Goal: Information Seeking & Learning: Learn about a topic

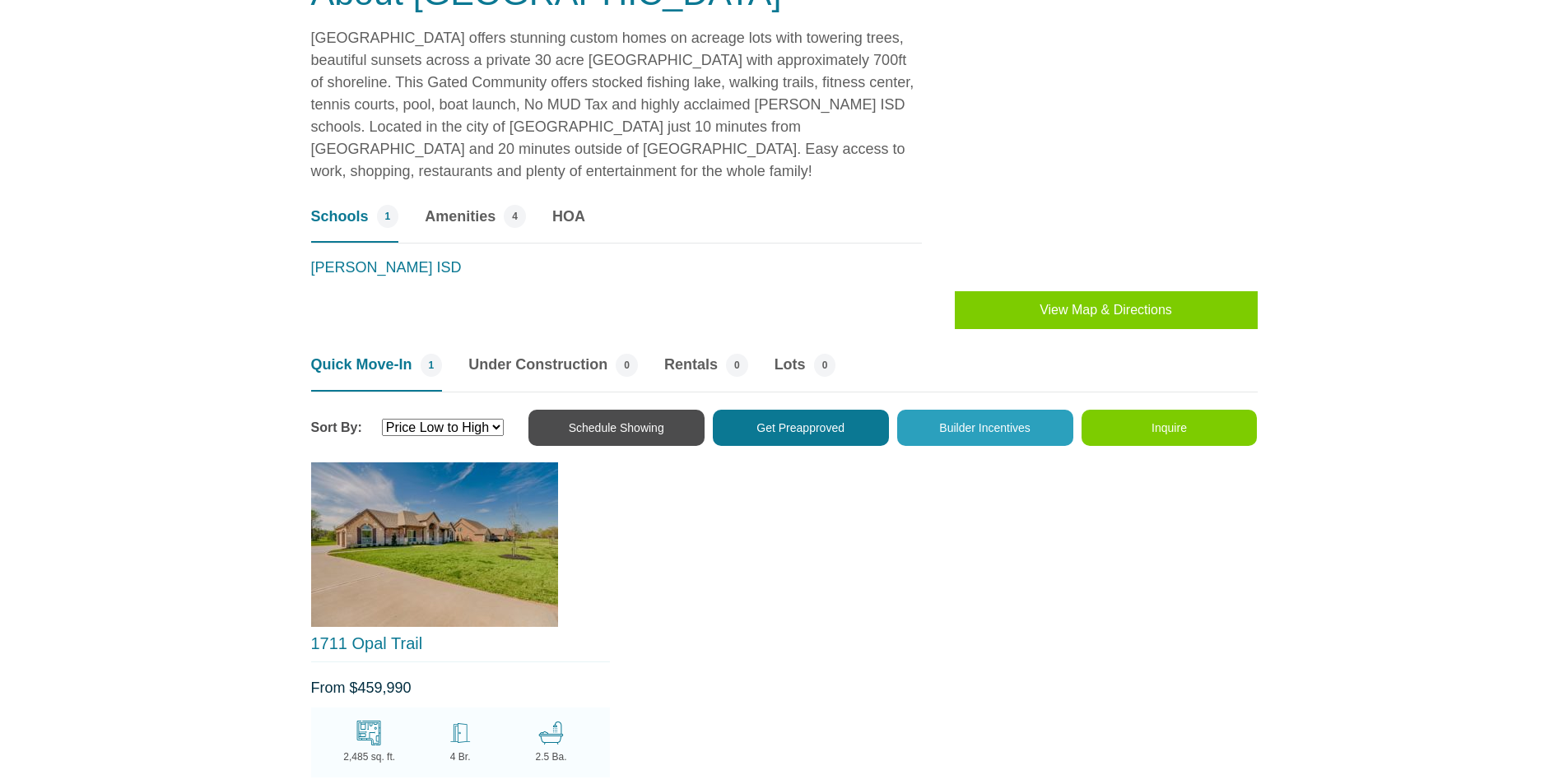
scroll to position [1070, 0]
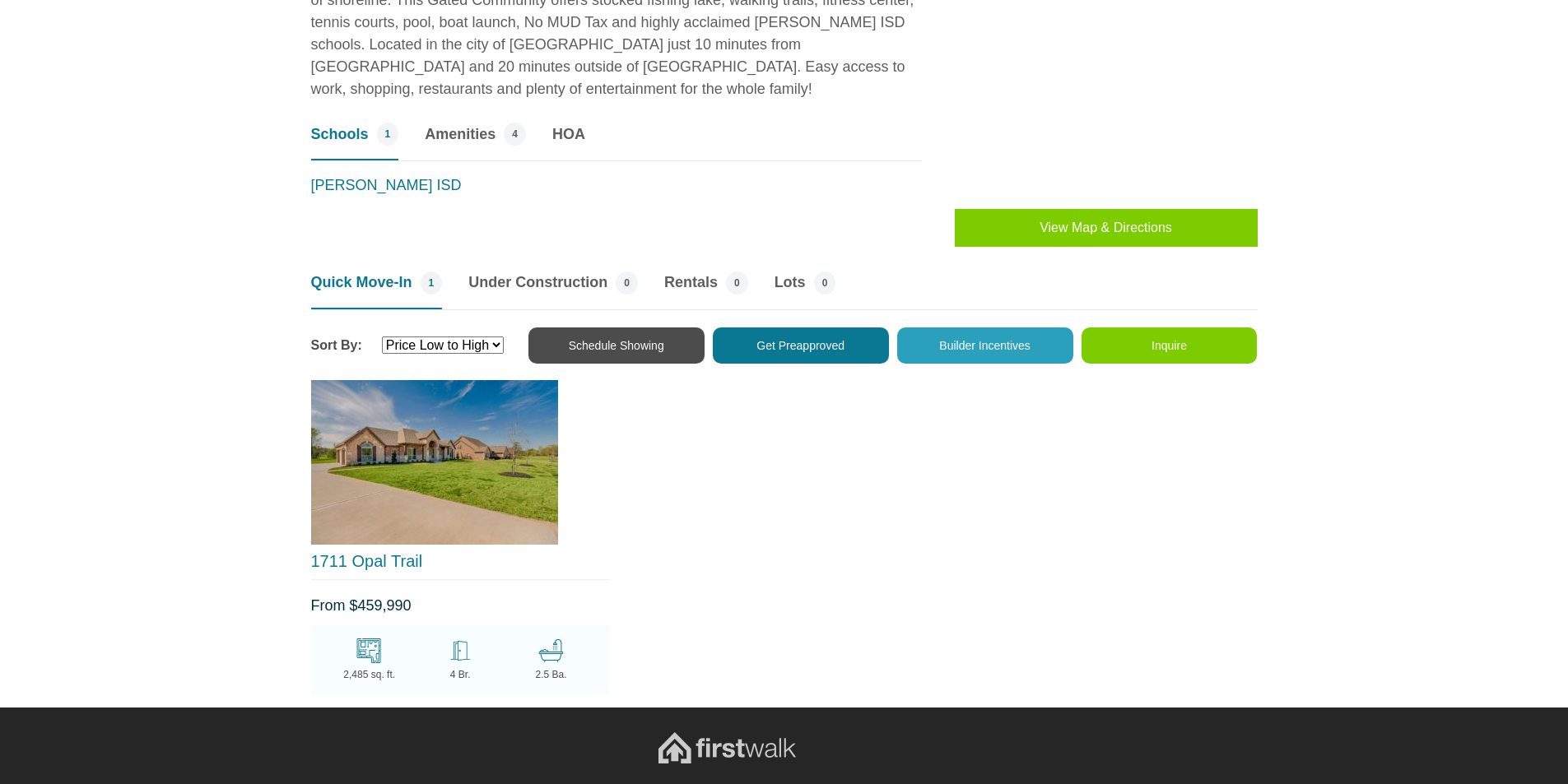
click at [401, 415] on img at bounding box center [434, 462] width 247 height 165
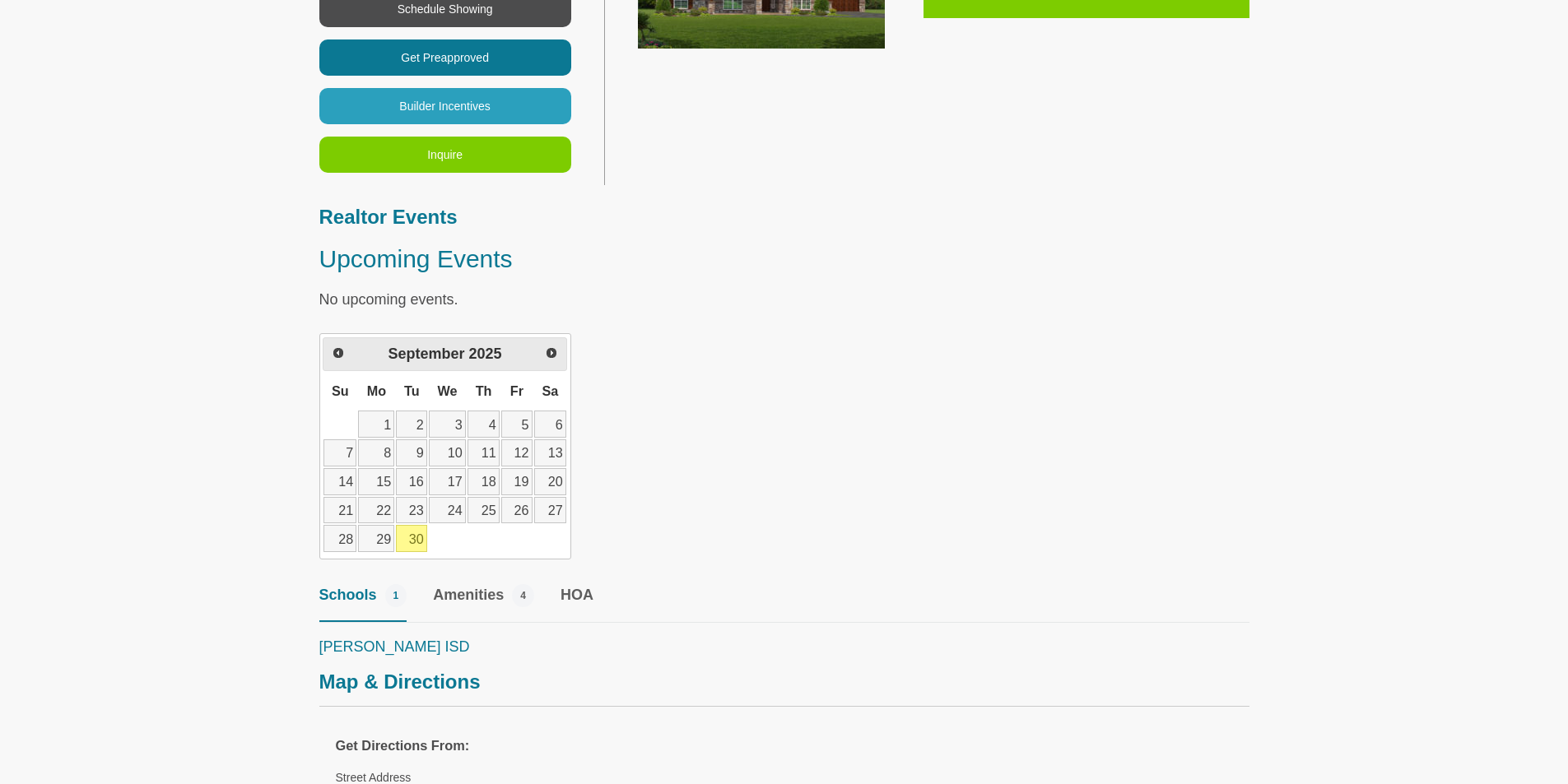
scroll to position [247, 0]
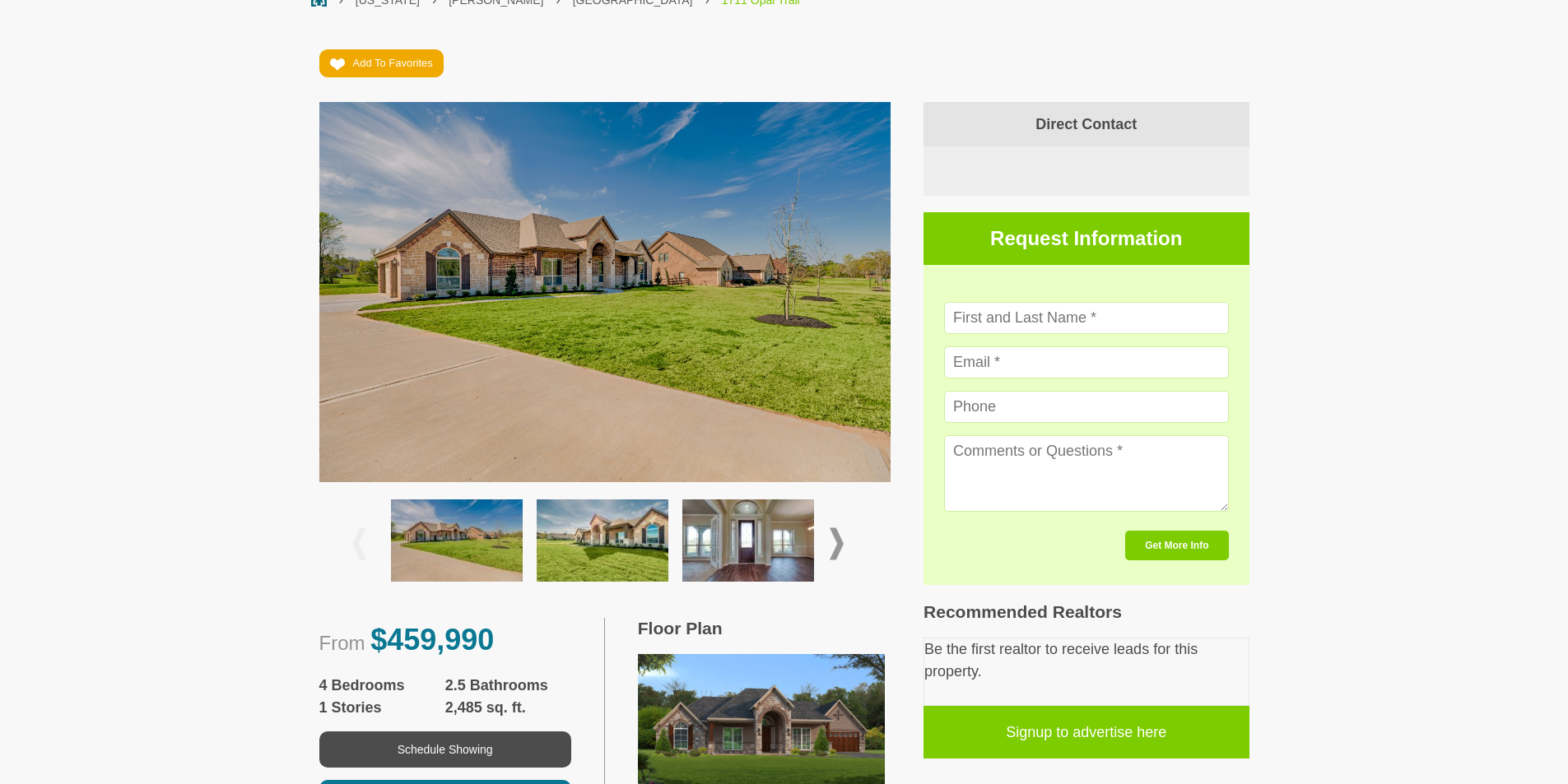
click at [835, 540] on span at bounding box center [837, 545] width 14 height 32
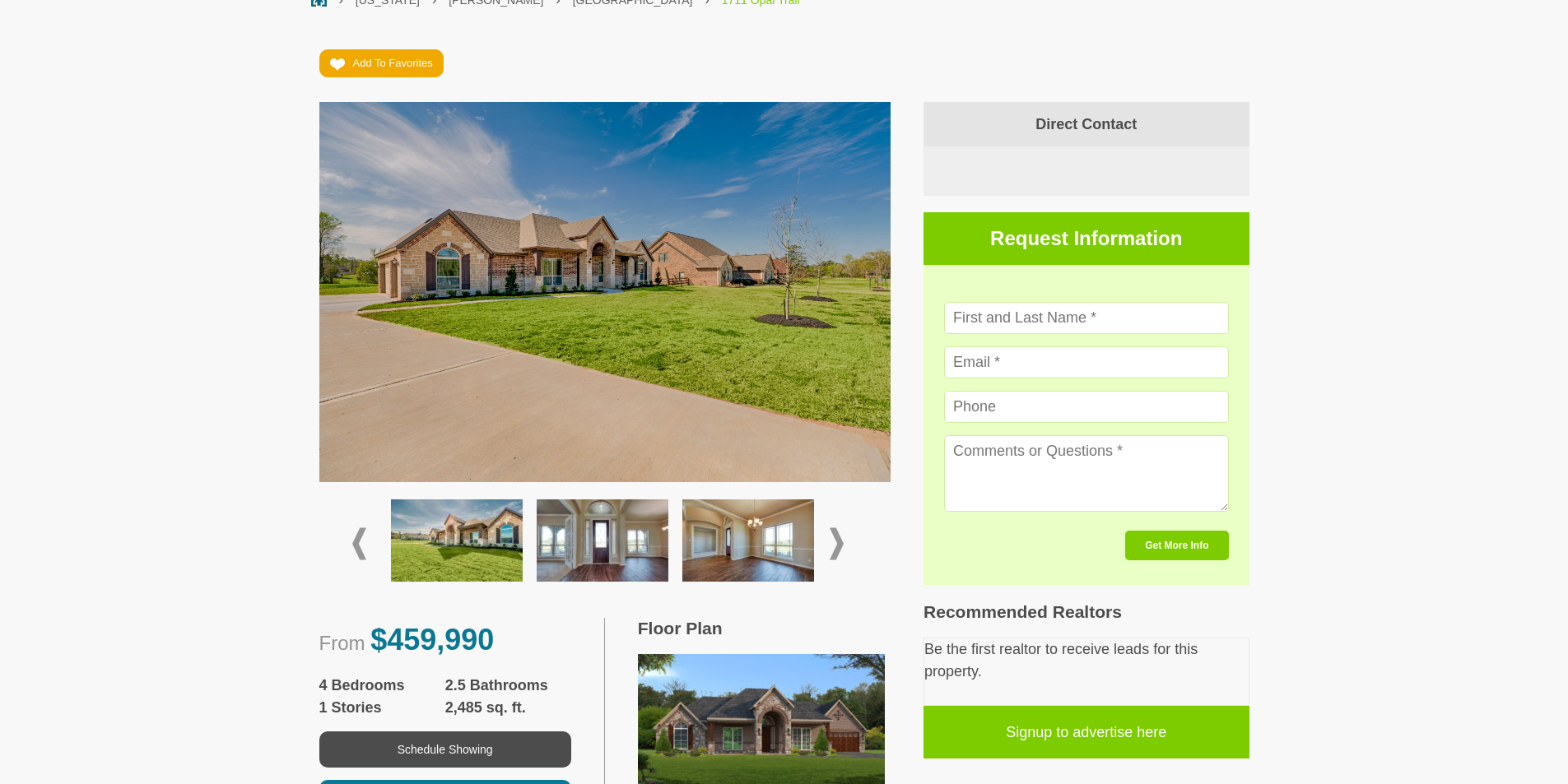
click at [624, 546] on img at bounding box center [602, 540] width 132 height 82
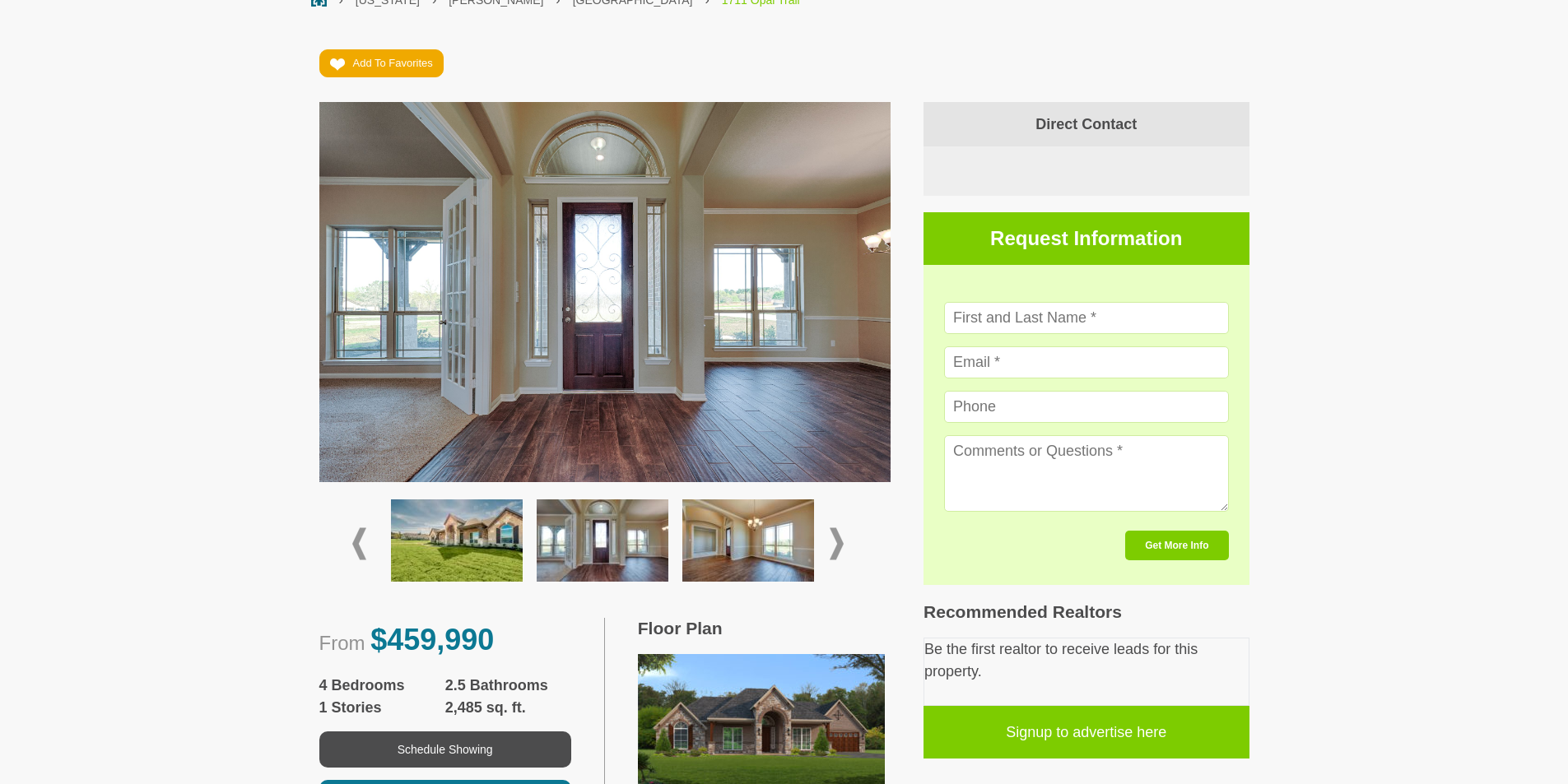
click at [837, 546] on span at bounding box center [837, 545] width 14 height 32
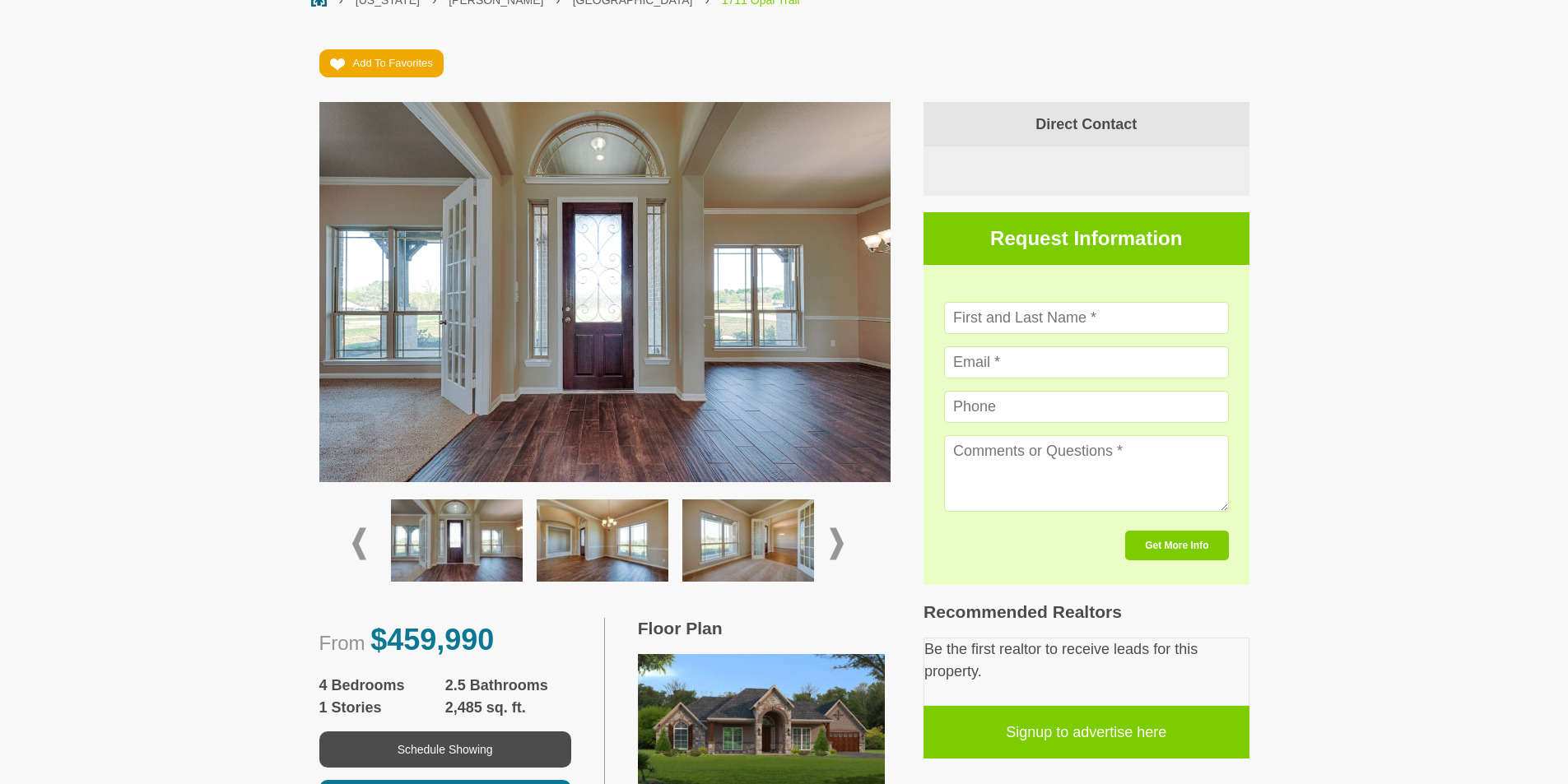
click at [837, 546] on span at bounding box center [837, 545] width 14 height 32
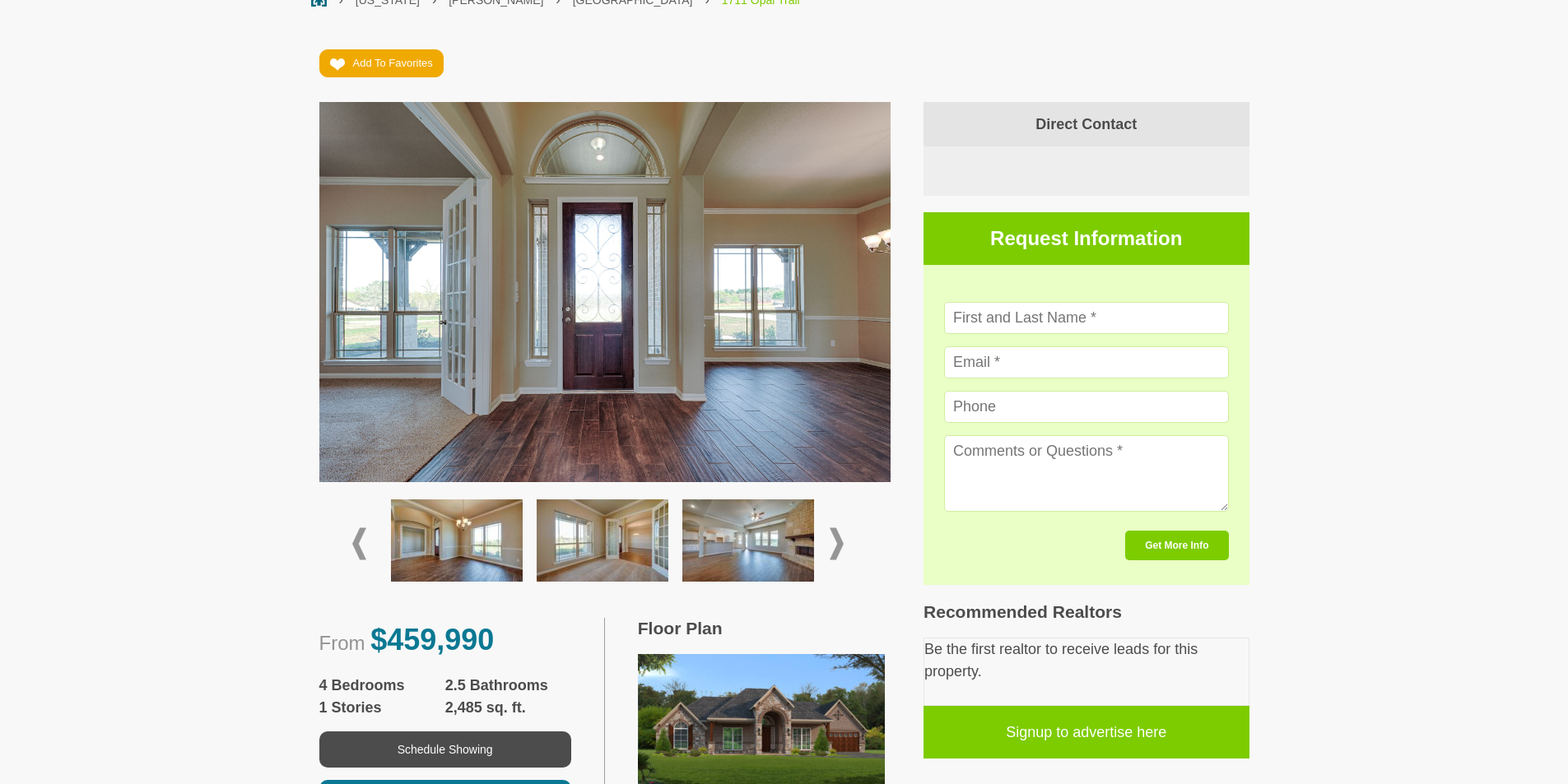
click at [837, 546] on span at bounding box center [837, 545] width 14 height 32
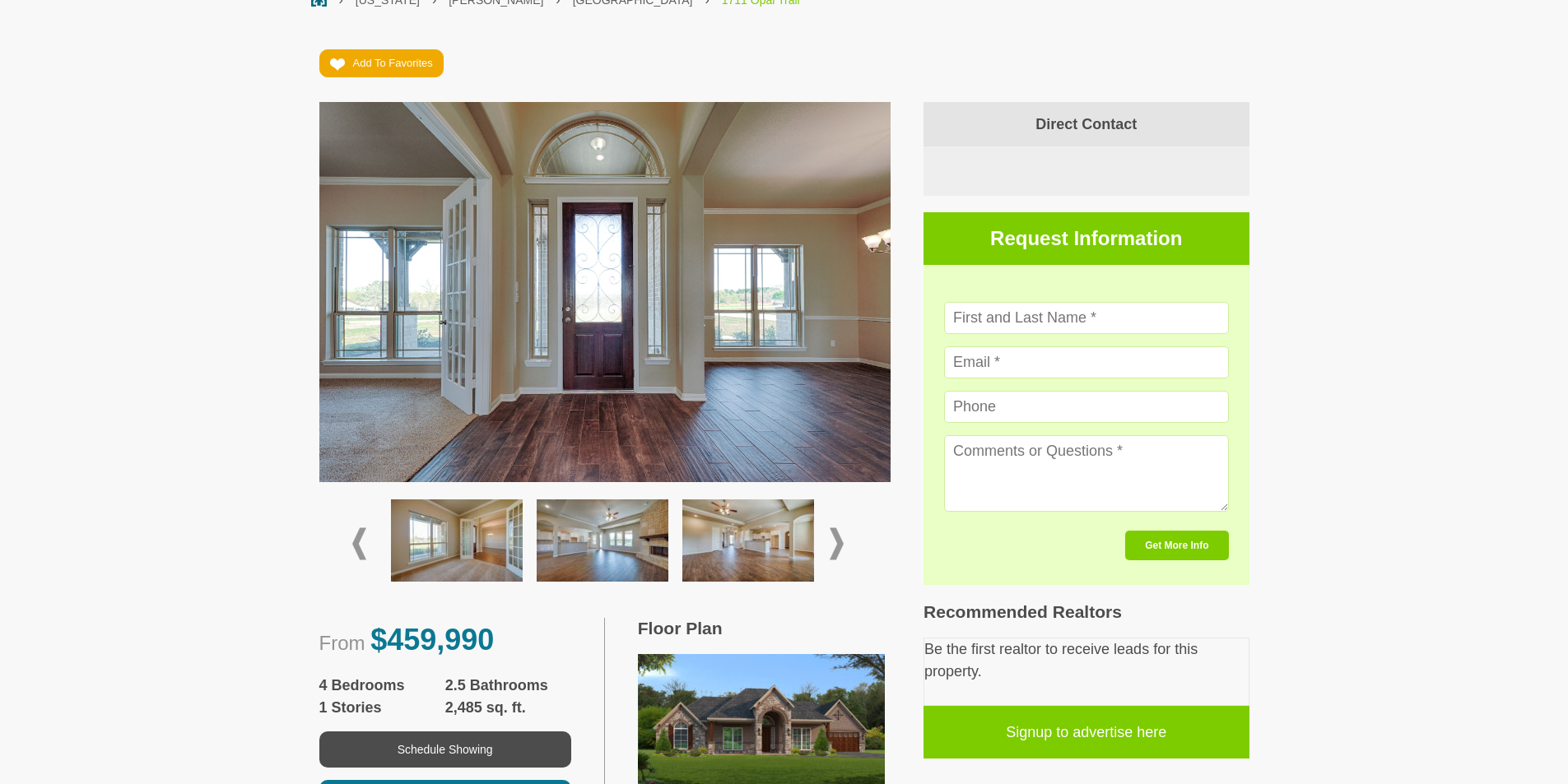
click at [591, 529] on img at bounding box center [602, 540] width 132 height 82
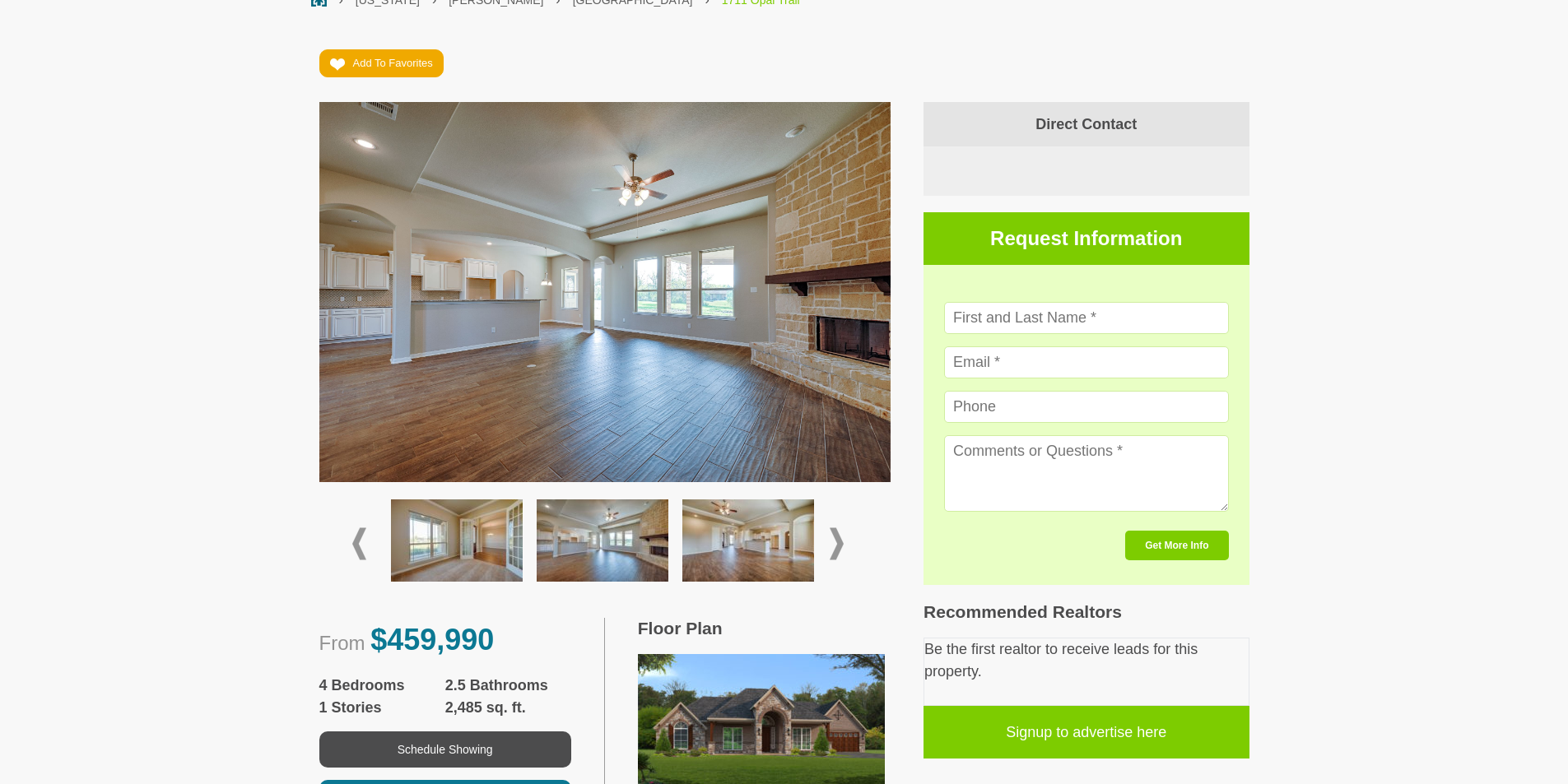
click at [740, 546] on img at bounding box center [748, 540] width 132 height 82
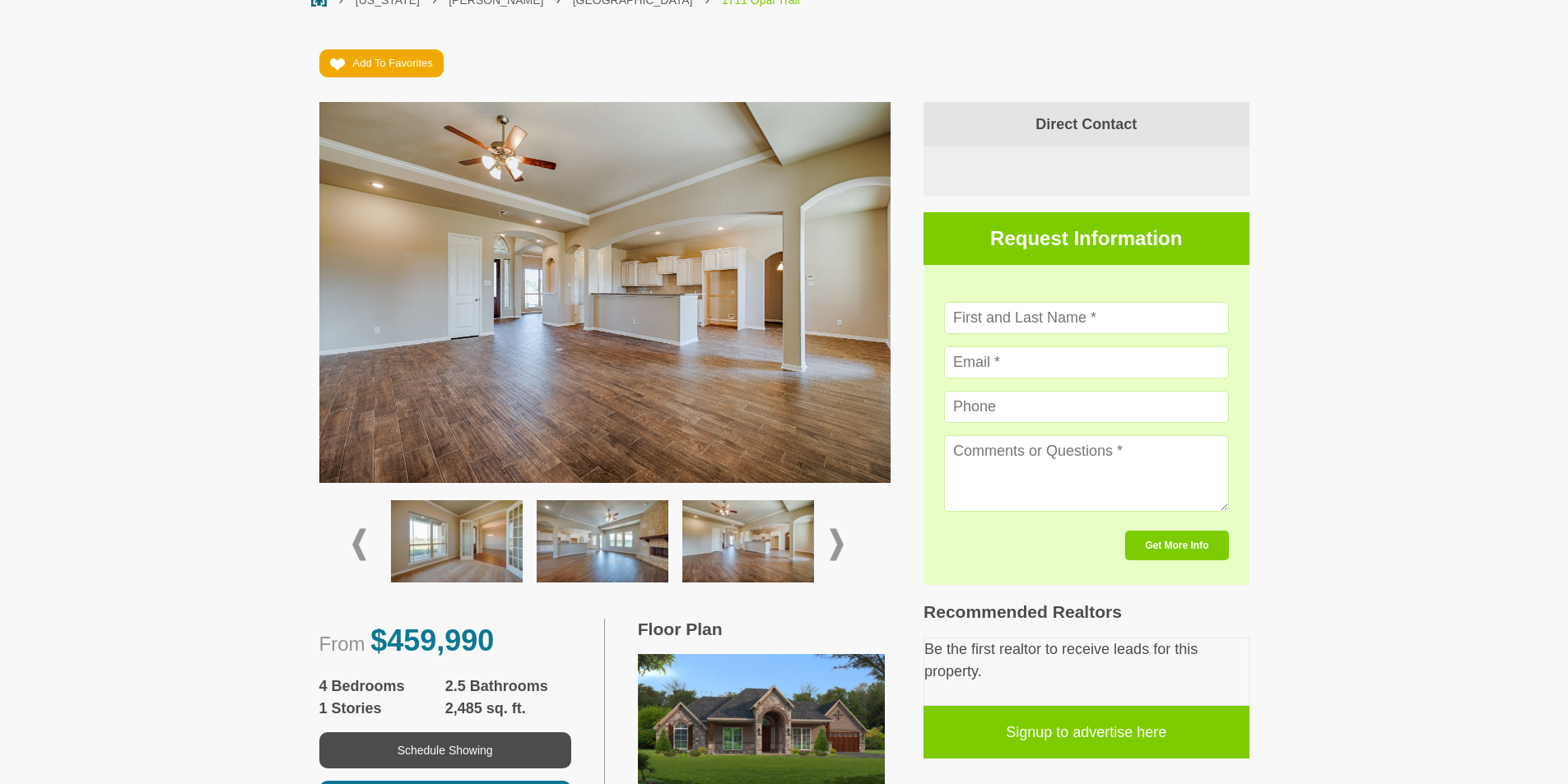
click at [846, 525] on div at bounding box center [605, 545] width 506 height 97
click at [838, 545] on span at bounding box center [837, 545] width 14 height 32
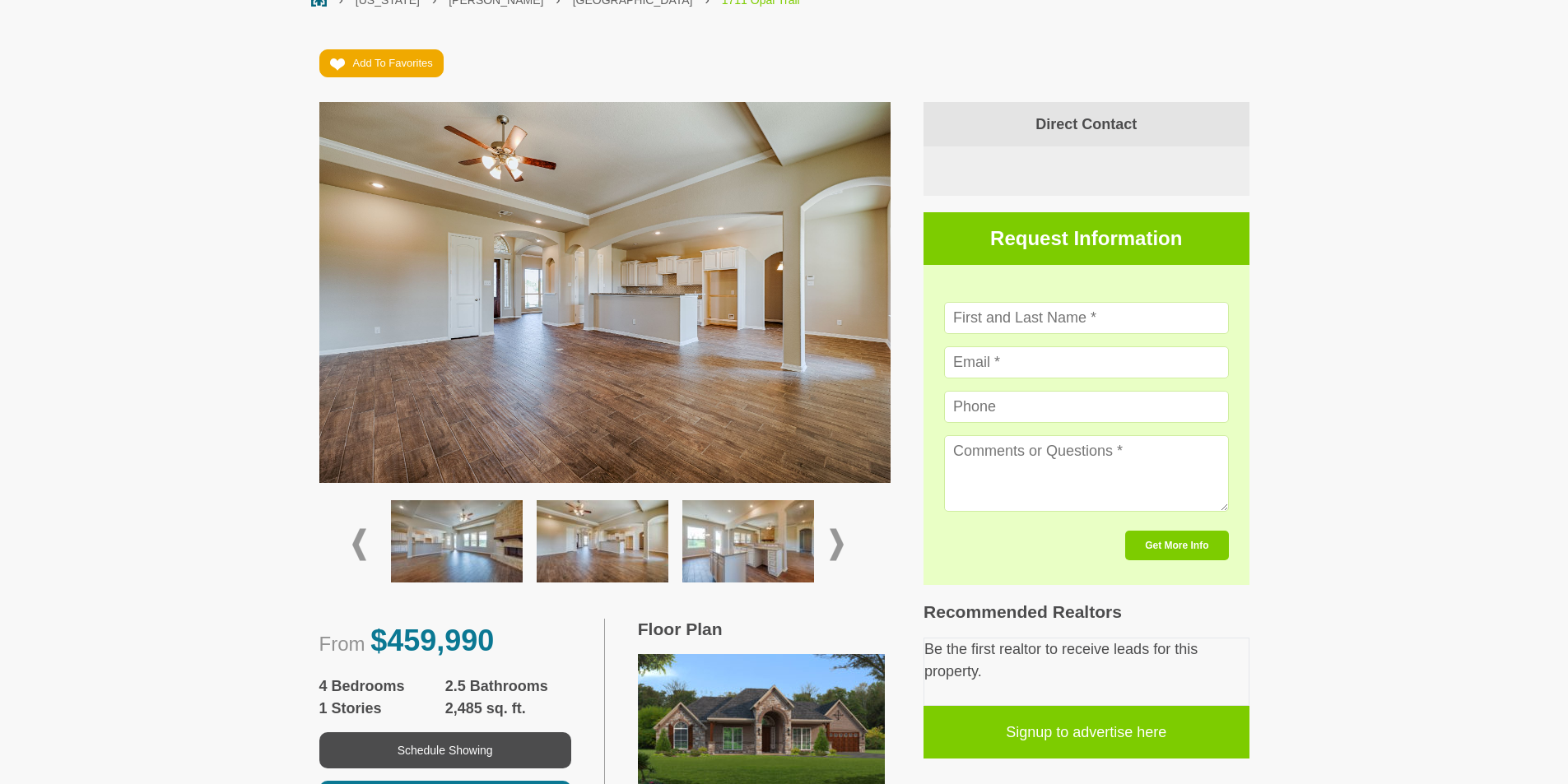
click at [775, 550] on img at bounding box center [748, 541] width 132 height 82
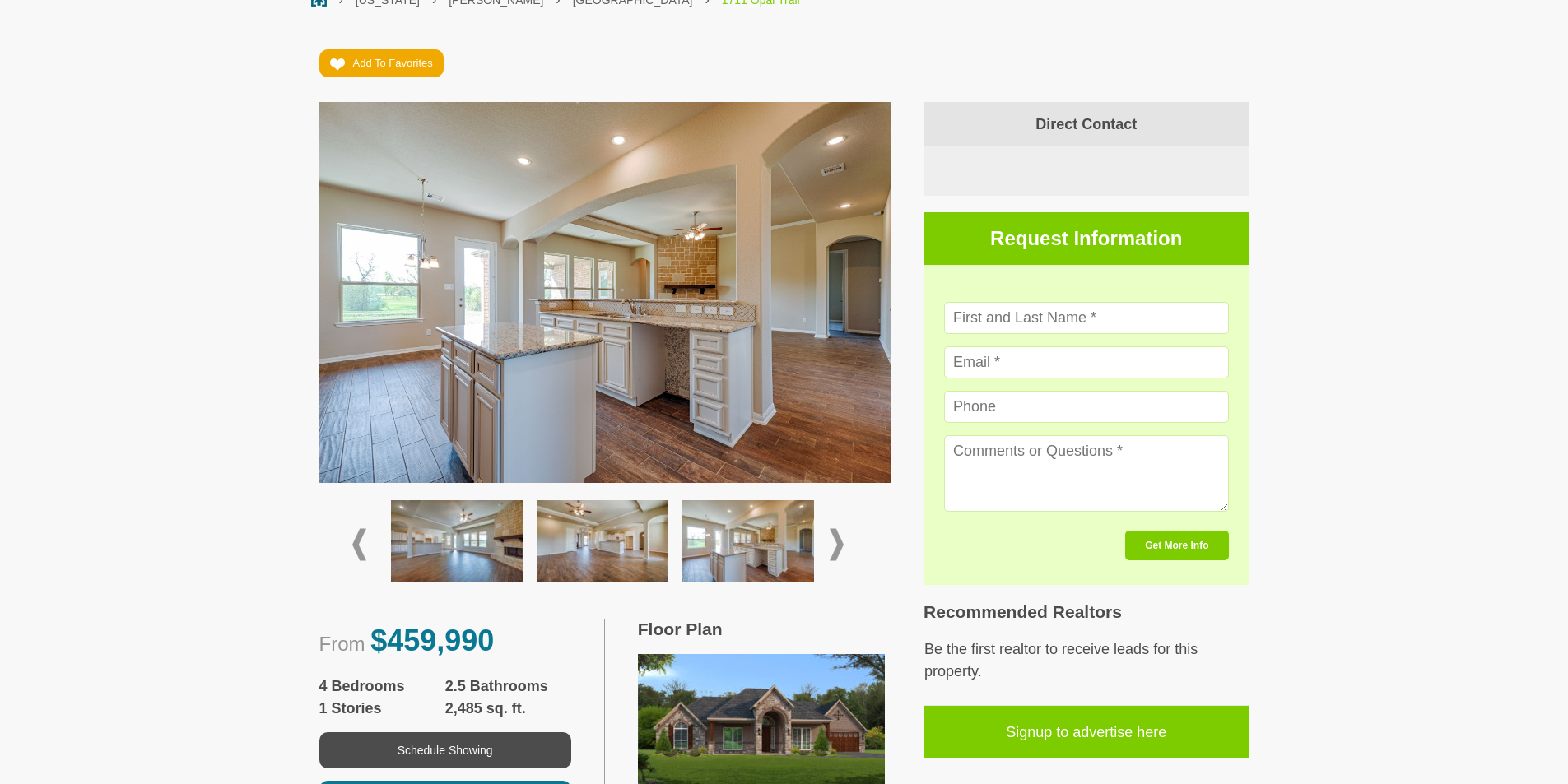
click at [837, 554] on span at bounding box center [837, 546] width 14 height 32
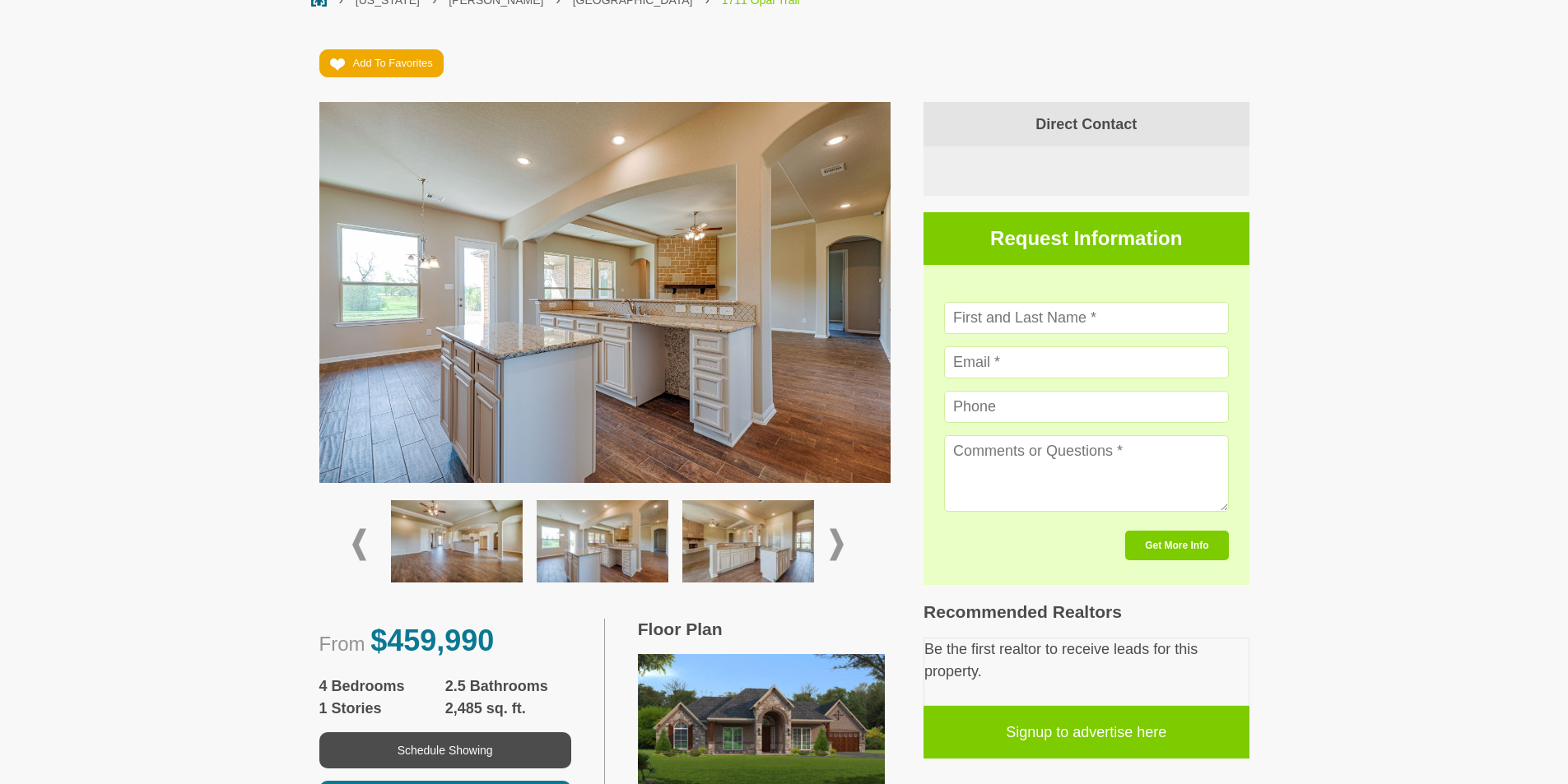
click at [748, 546] on img at bounding box center [748, 541] width 132 height 82
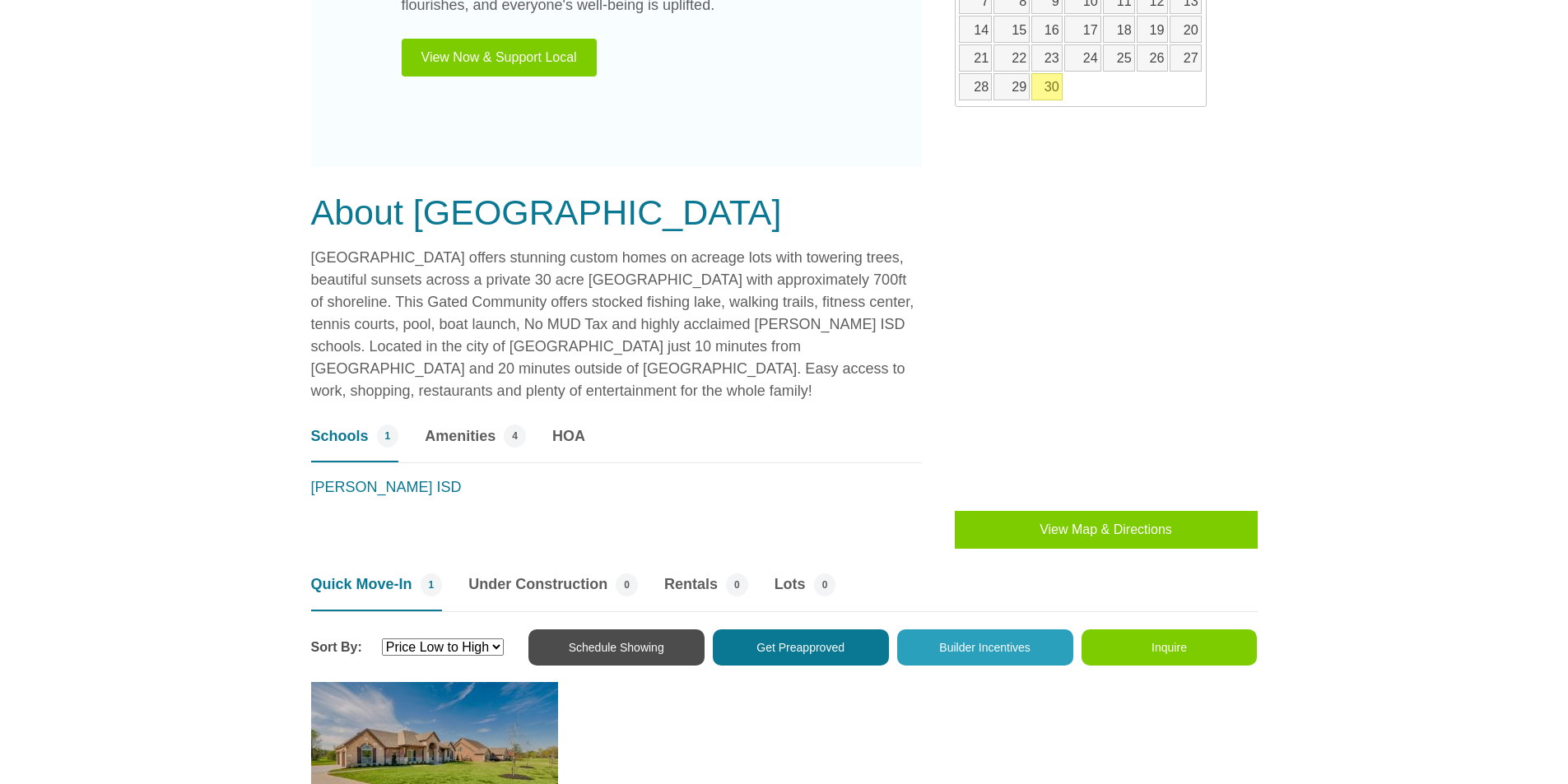
scroll to position [741, 0]
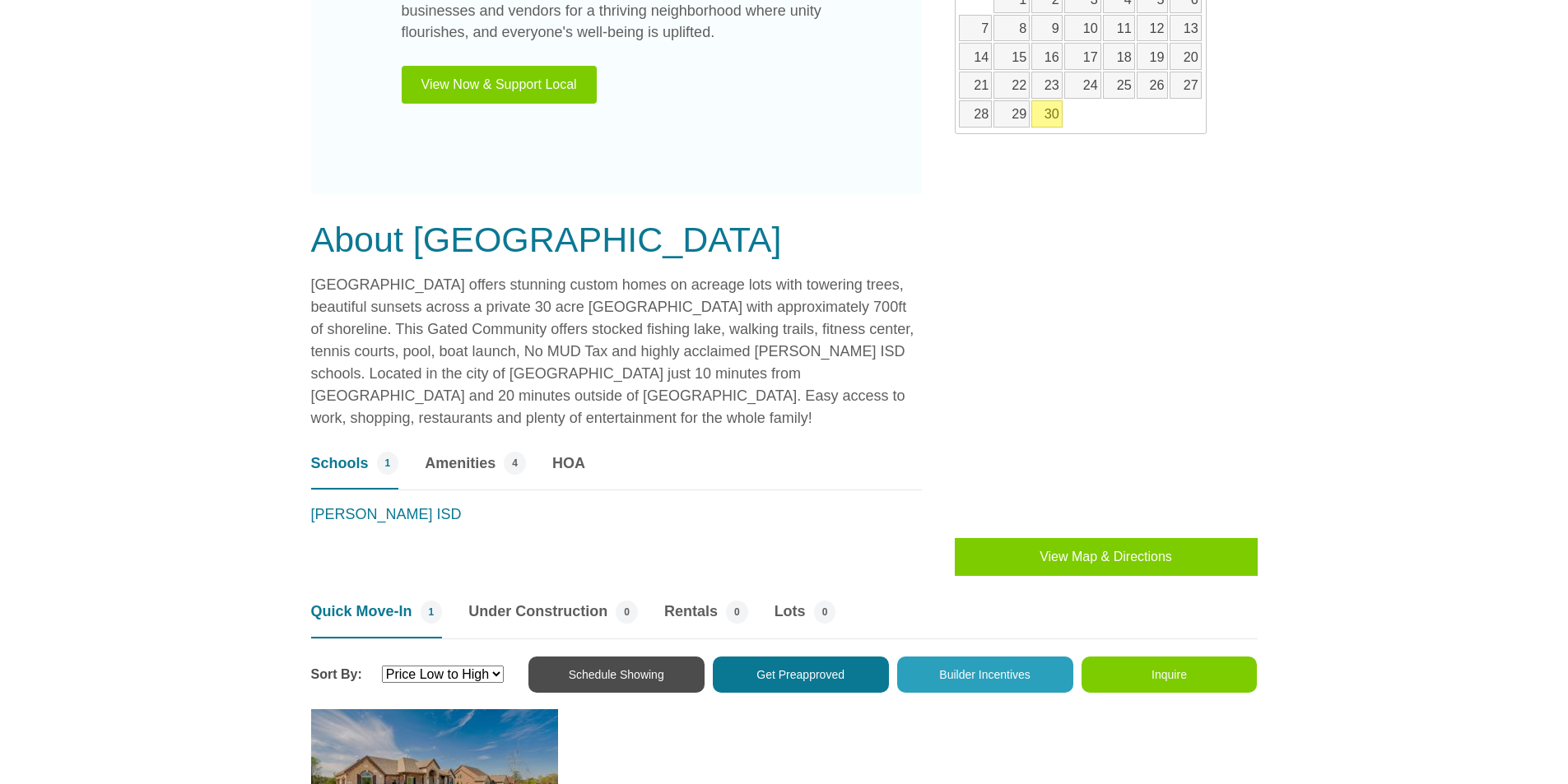
click at [988, 675] on button "Builder Incentives" at bounding box center [985, 675] width 176 height 36
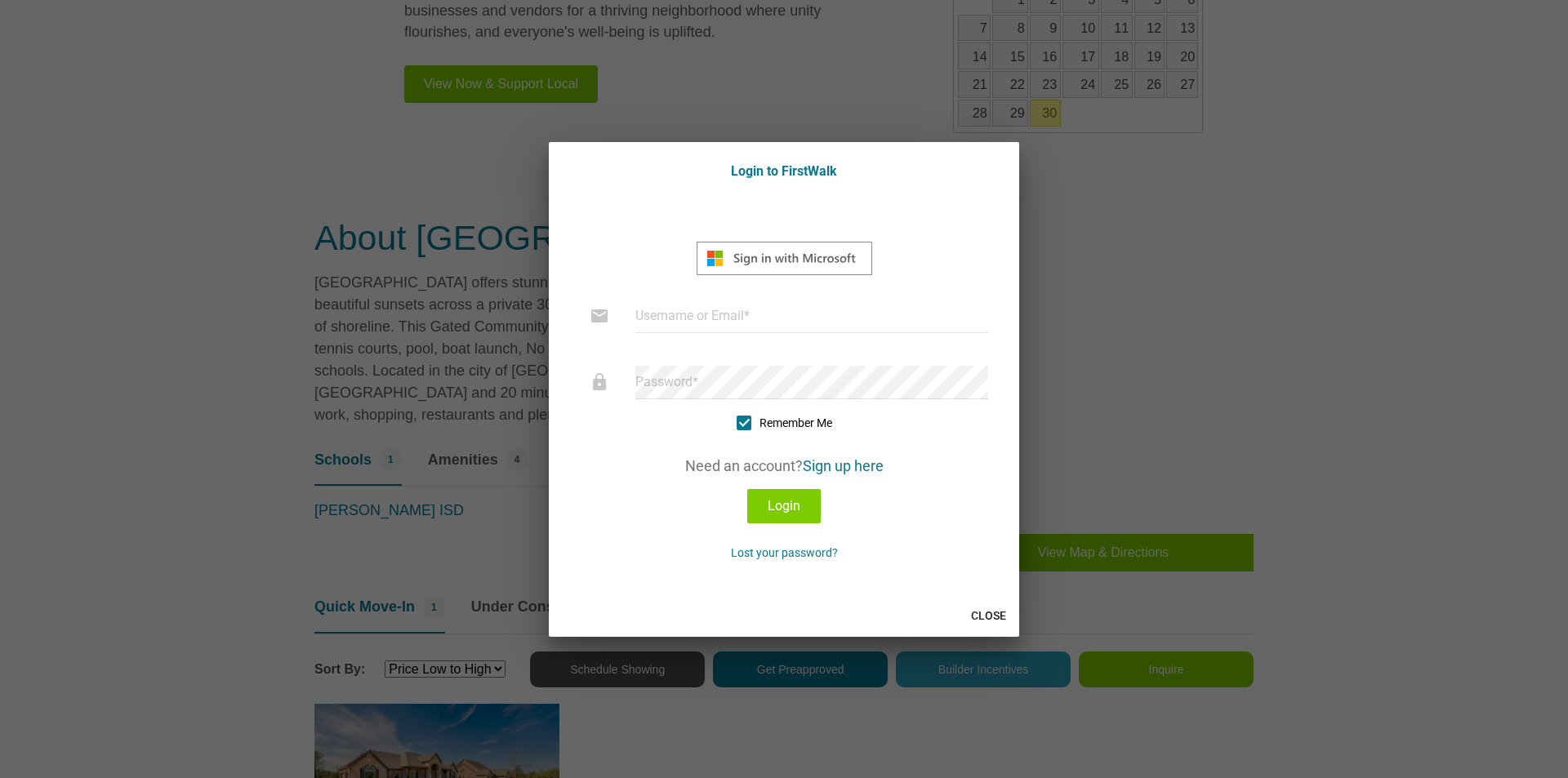
click at [1160, 188] on div at bounding box center [784, 389] width 1568 height 778
click at [986, 612] on button "Close" at bounding box center [988, 615] width 48 height 29
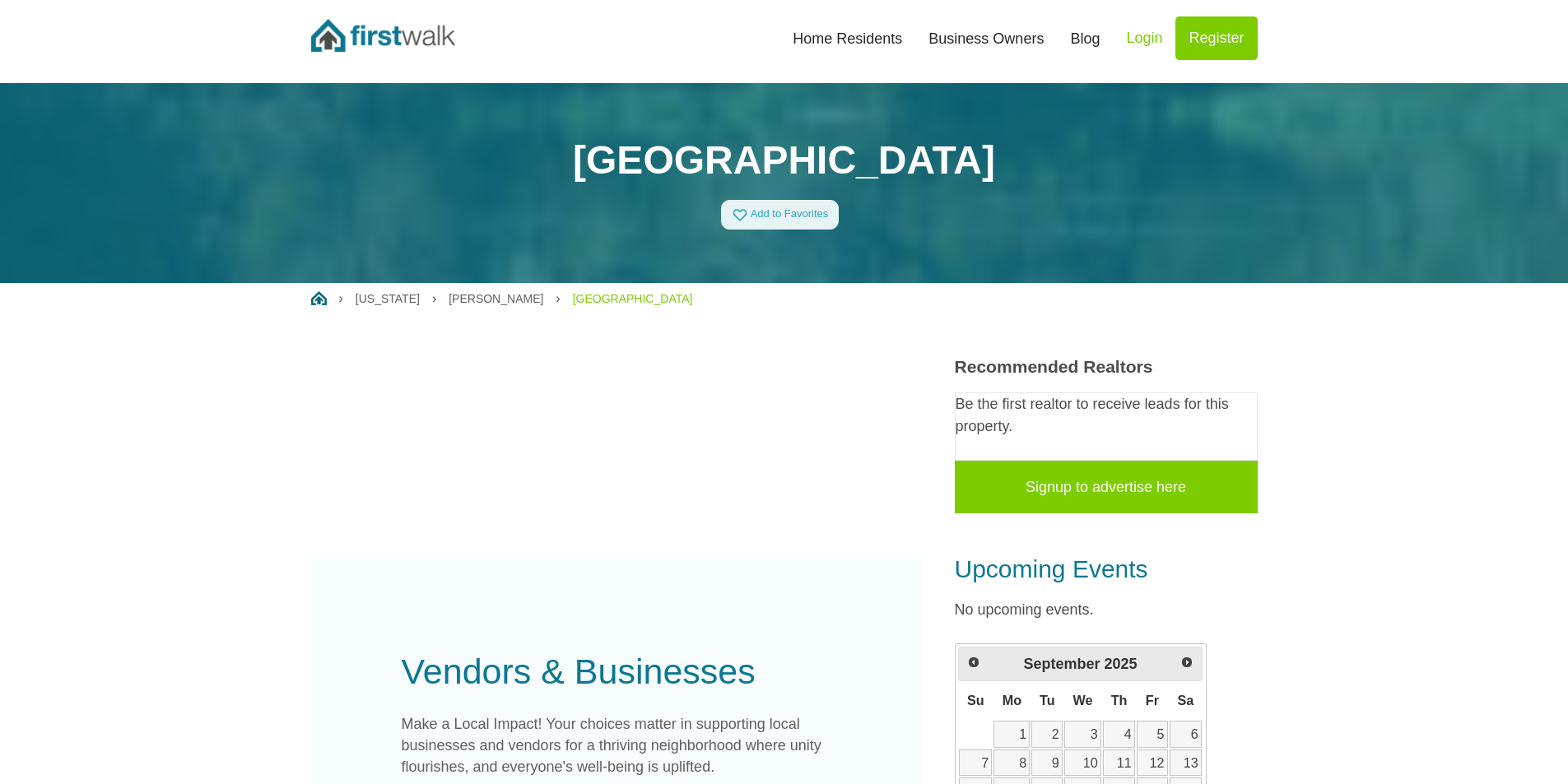
scroll to position [0, 0]
